Goal: Information Seeking & Learning: Learn about a topic

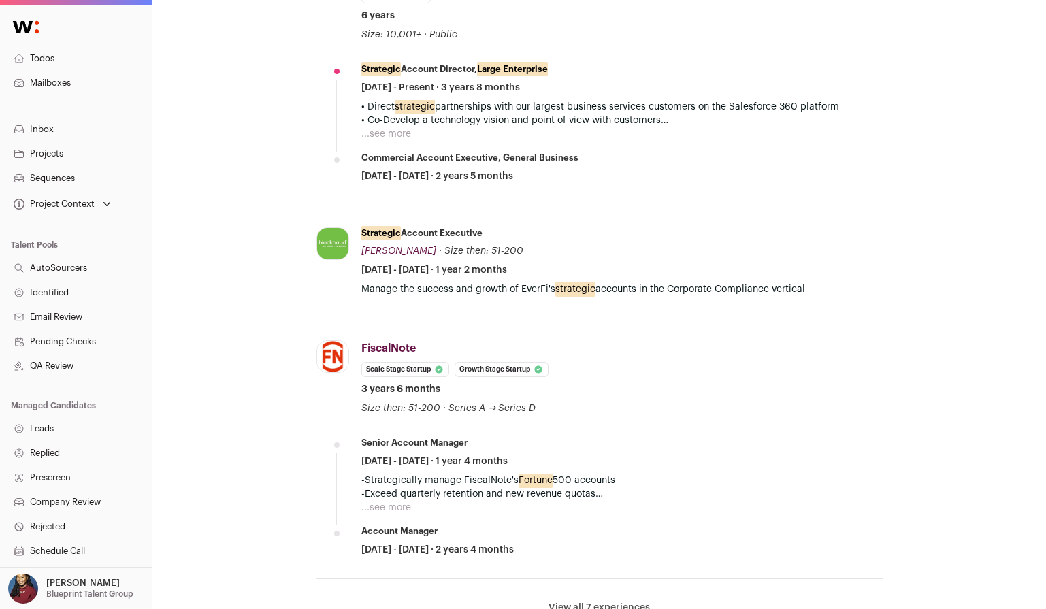
scroll to position [1108, 0]
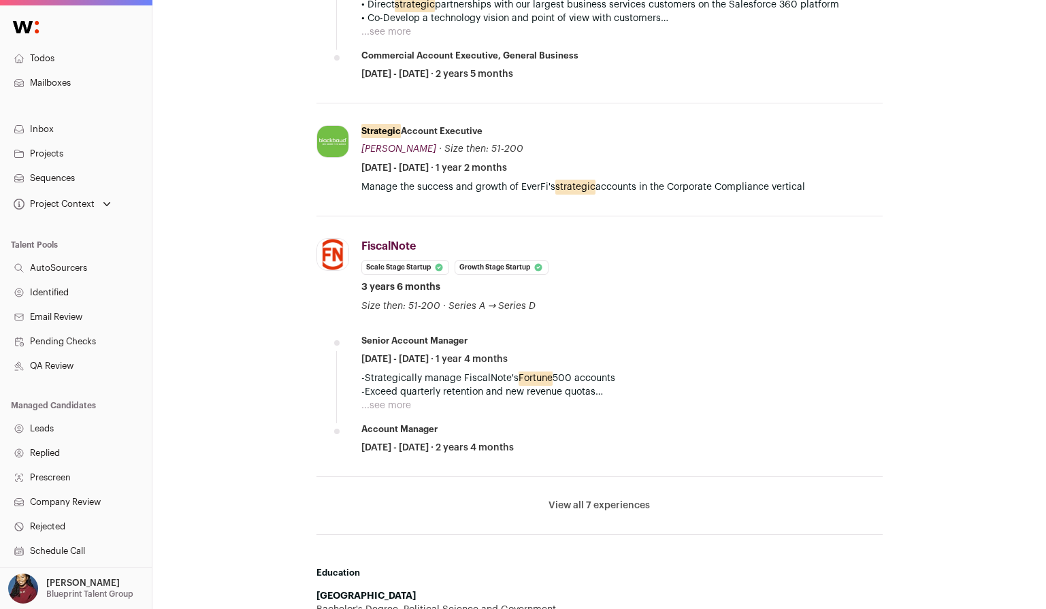
click at [584, 499] on button "View all 7 experiences" at bounding box center [599, 506] width 101 height 14
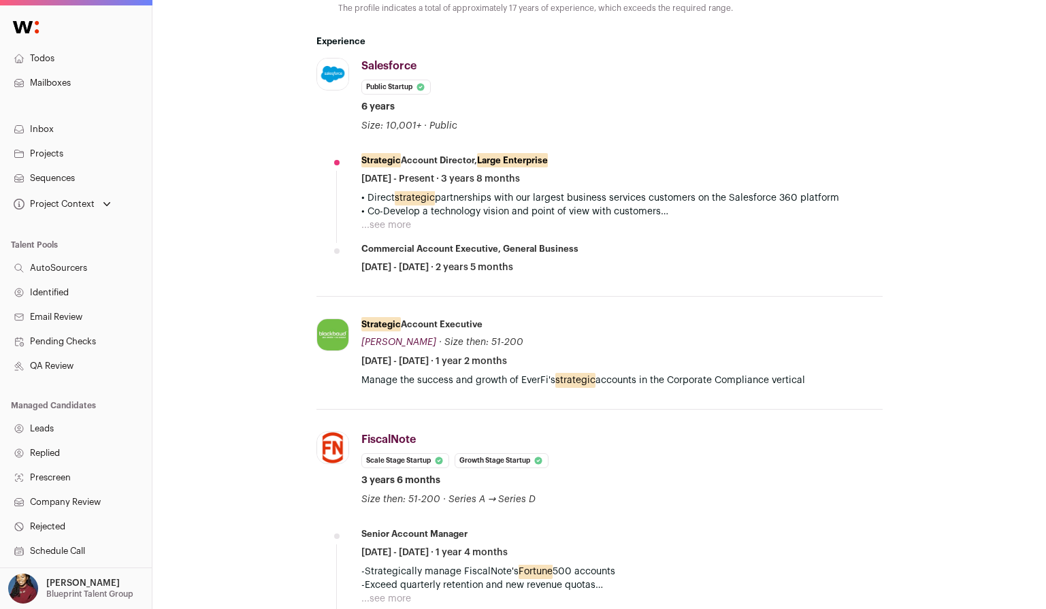
scroll to position [914, 0]
click at [398, 219] on button "...see more" at bounding box center [386, 226] width 50 height 14
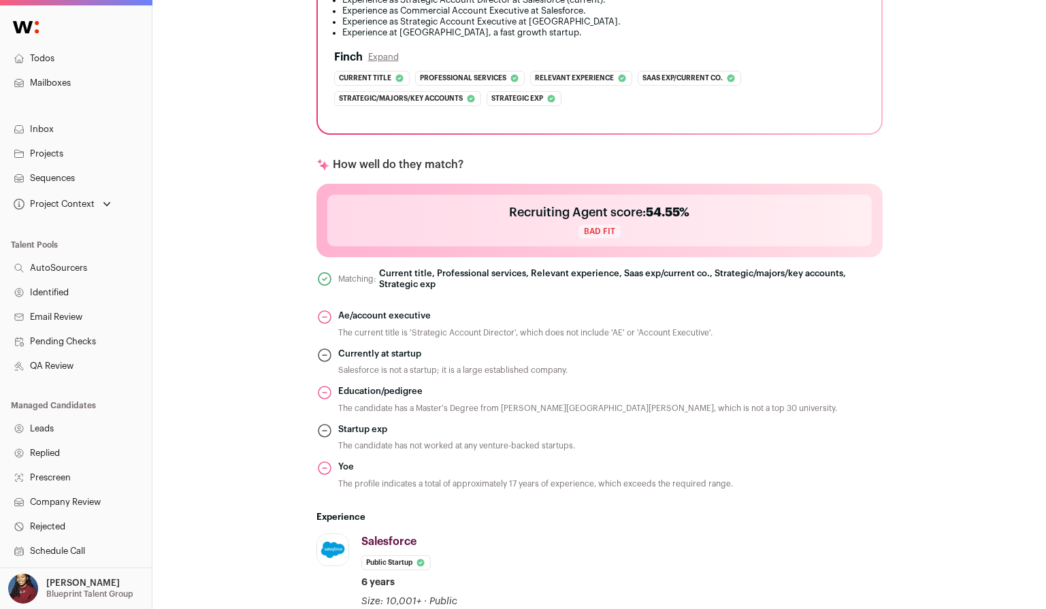
scroll to position [803, 0]
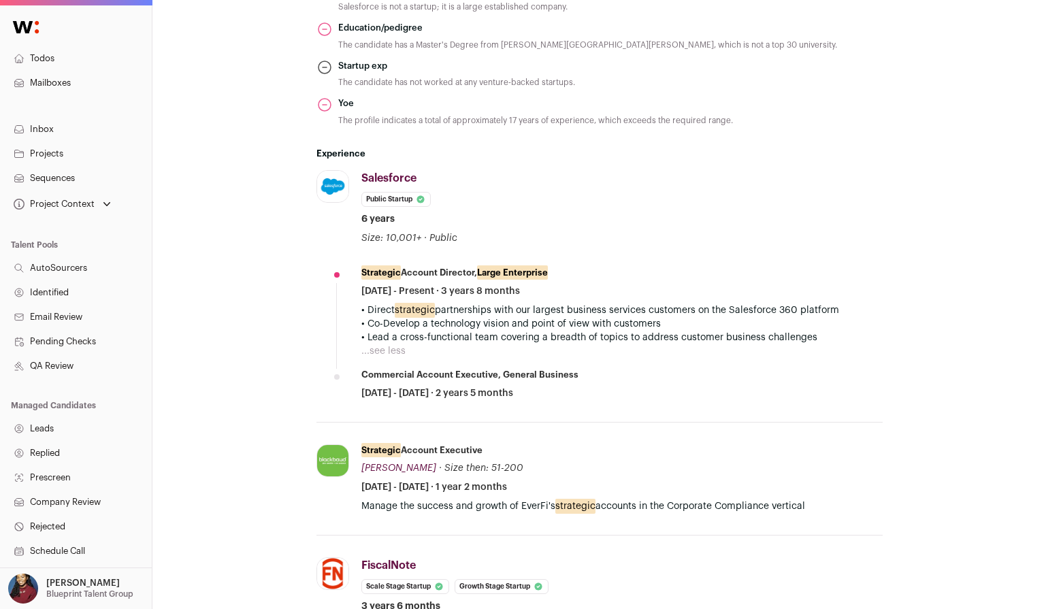
click at [391, 344] on button "...see less" at bounding box center [383, 351] width 44 height 14
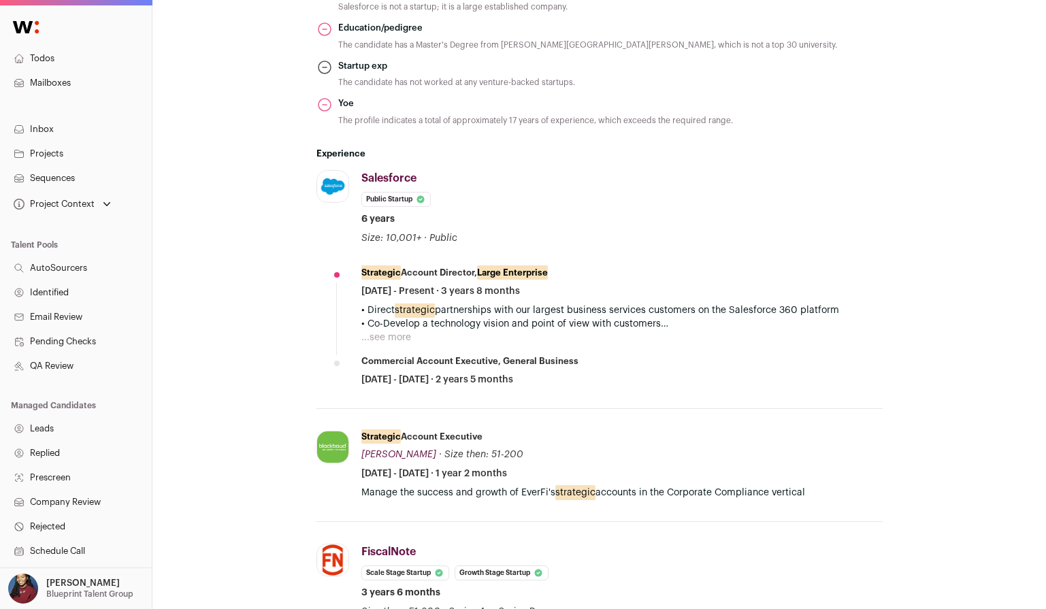
click at [393, 331] on button "...see more" at bounding box center [386, 338] width 50 height 14
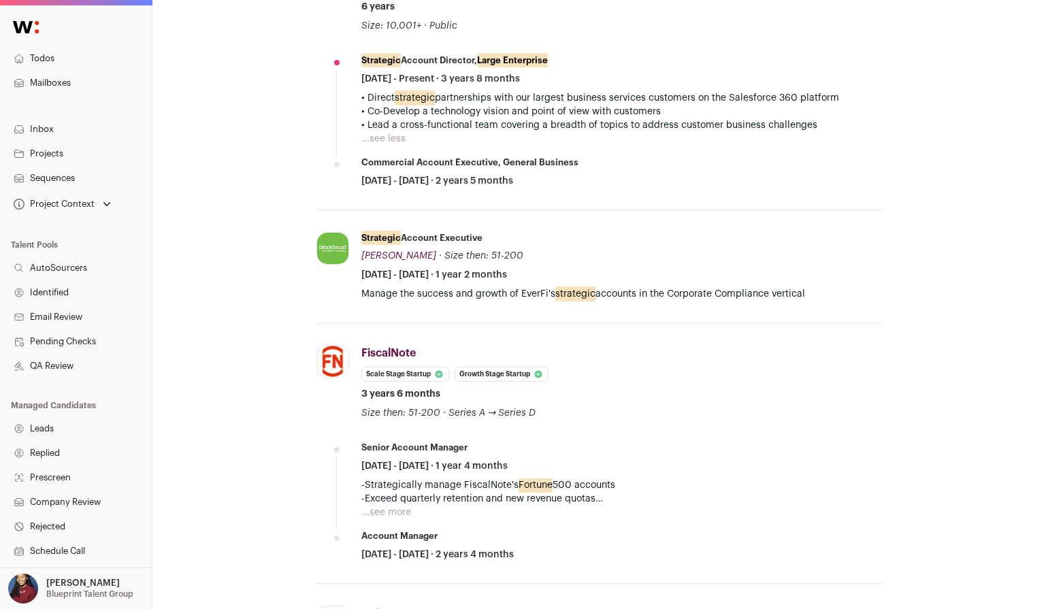
scroll to position [1097, 0]
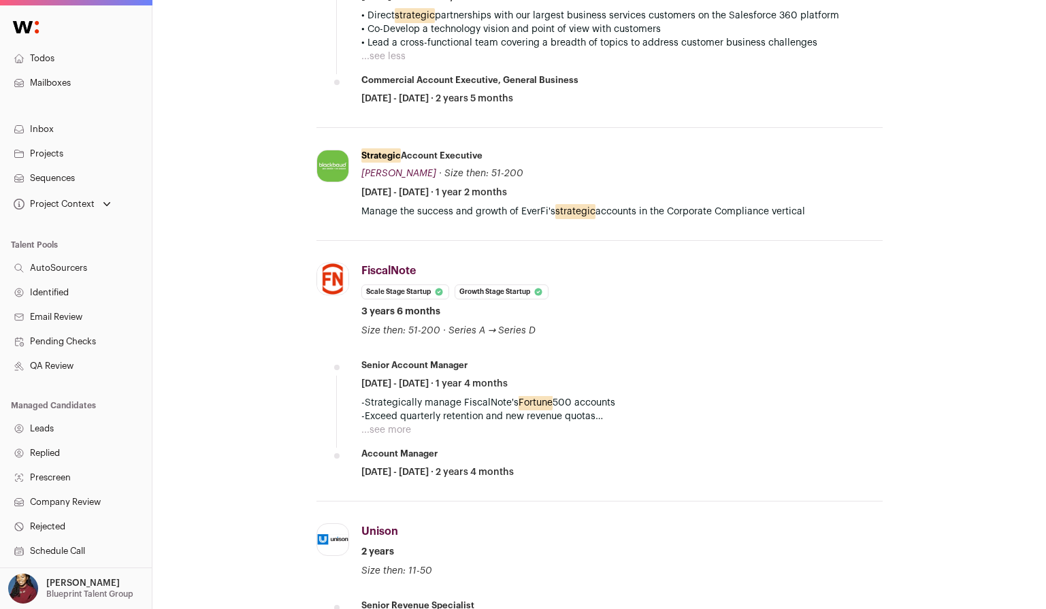
click at [393, 423] on button "...see more" at bounding box center [386, 430] width 50 height 14
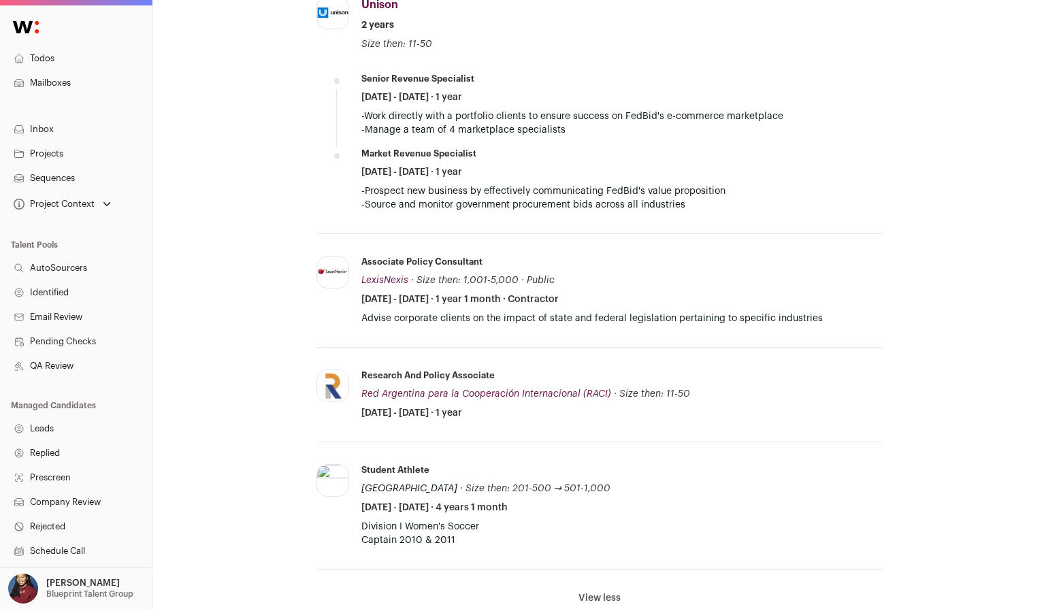
scroll to position [1810, 0]
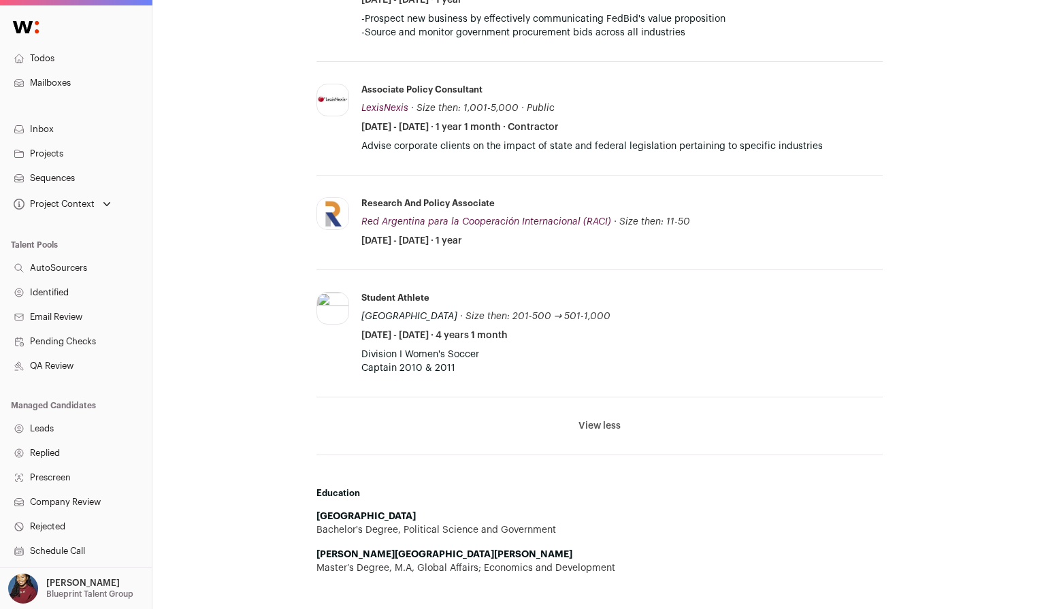
click at [595, 419] on button "View less" at bounding box center [600, 426] width 42 height 14
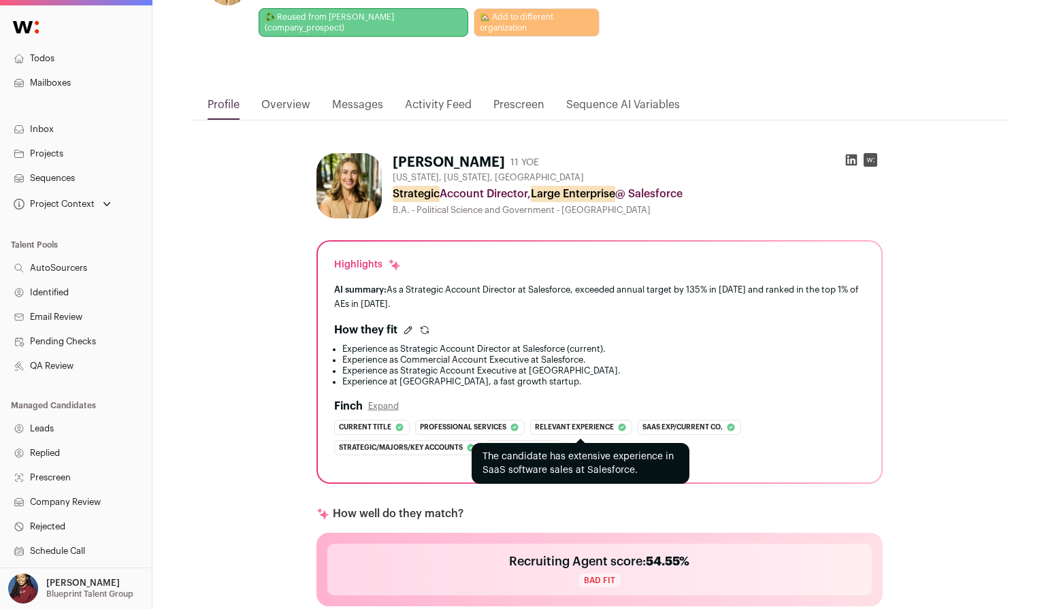
scroll to position [71, 0]
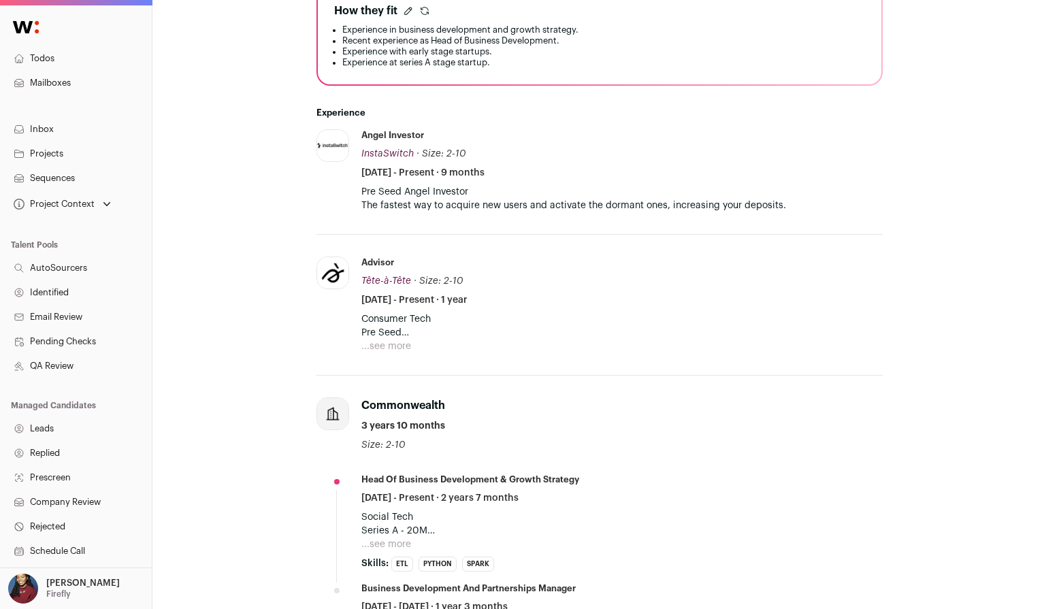
scroll to position [554, 0]
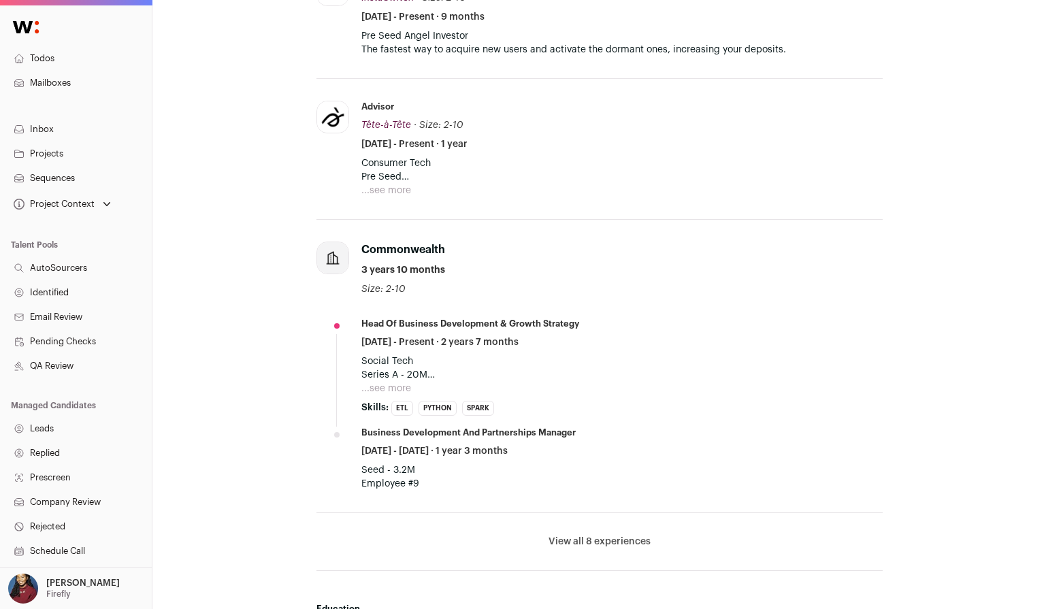
click at [609, 545] on button "View all 8 experiences" at bounding box center [600, 542] width 102 height 14
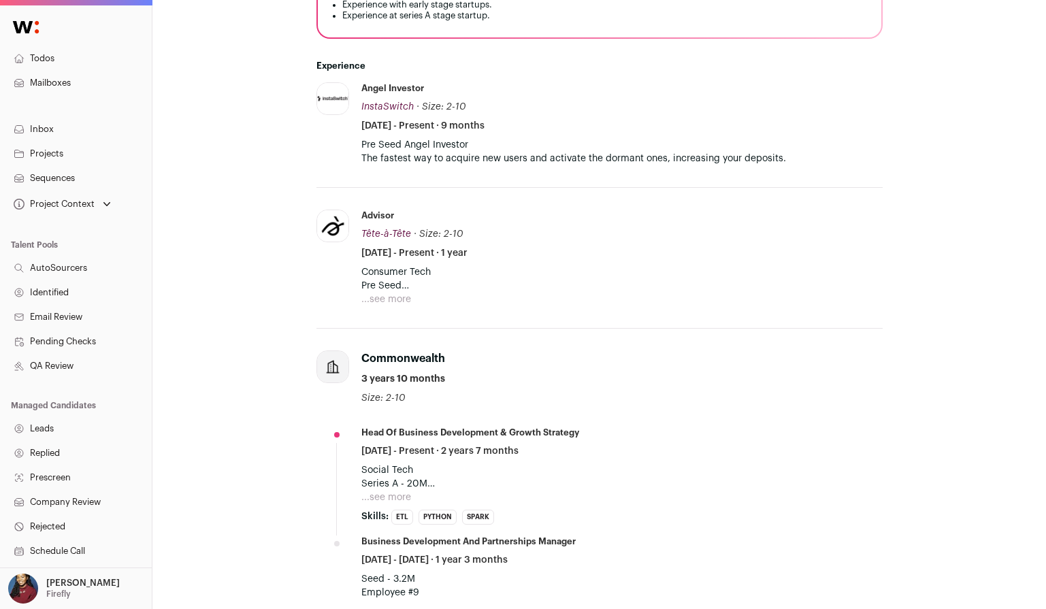
scroll to position [455, 0]
